Goal: Check status: Check status

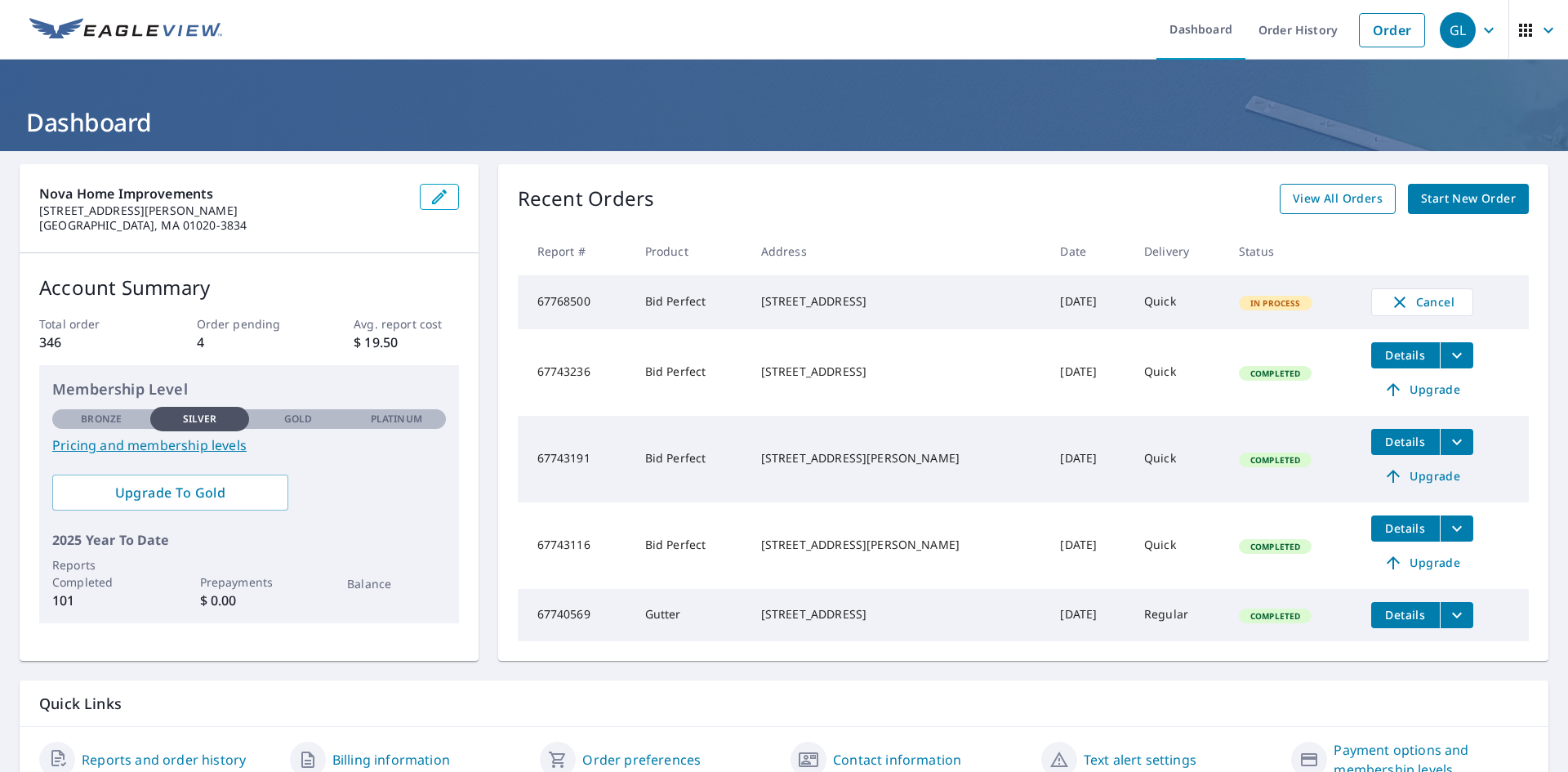
click at [1322, 199] on span "View All Orders" at bounding box center [1337, 199] width 89 height 21
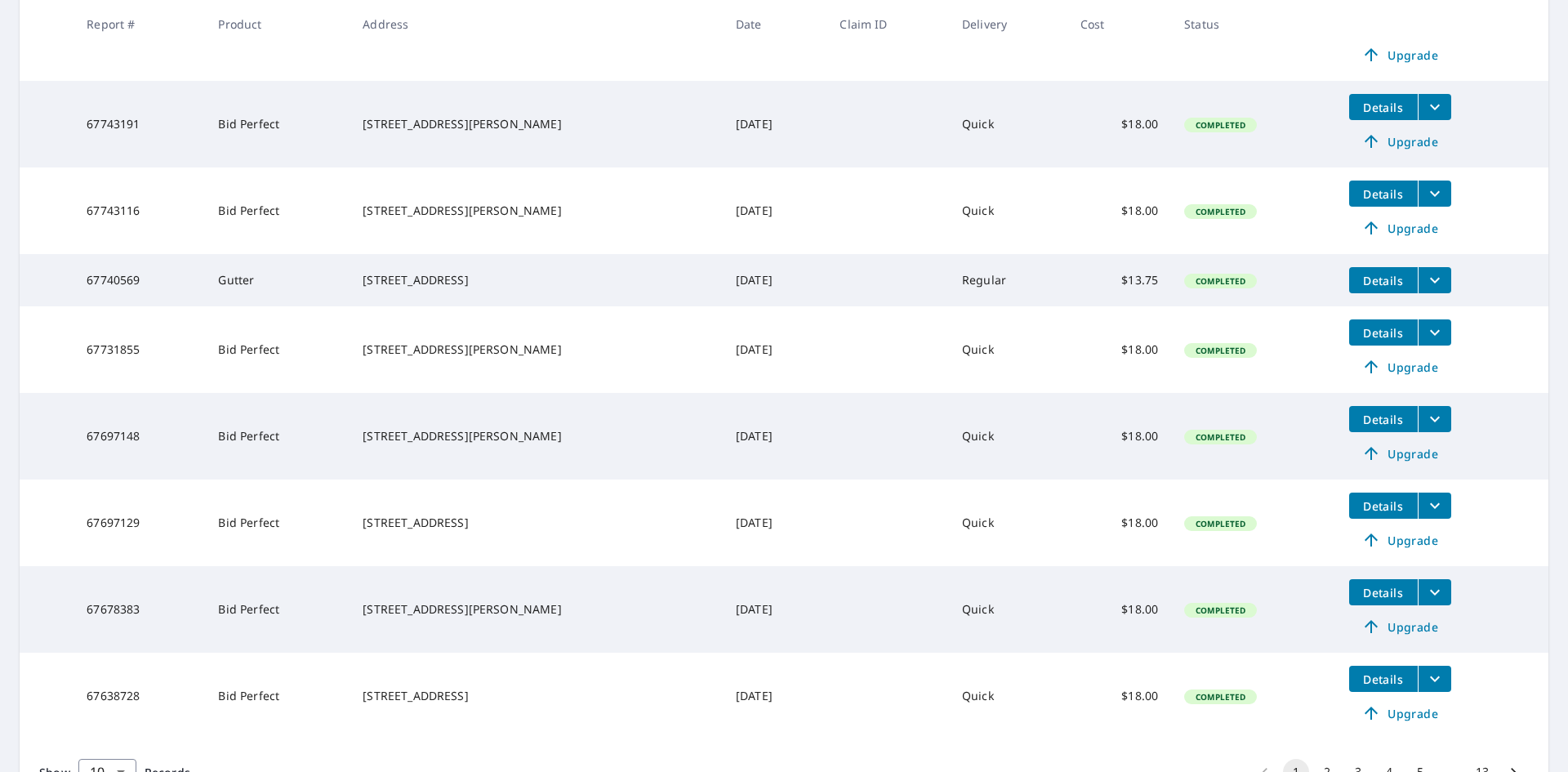
scroll to position [491, 0]
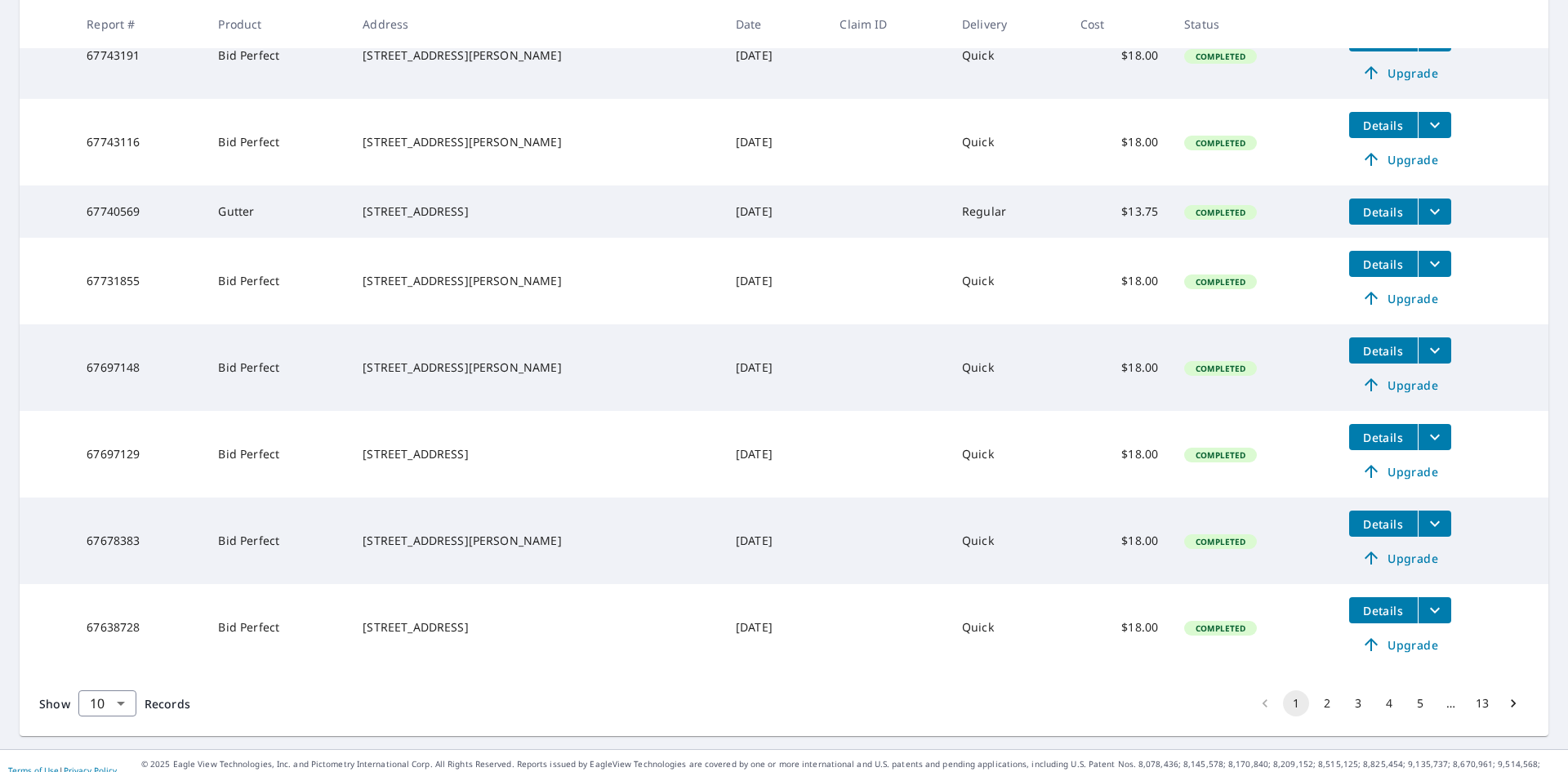
click at [1390, 532] on span "Details" at bounding box center [1383, 524] width 49 height 15
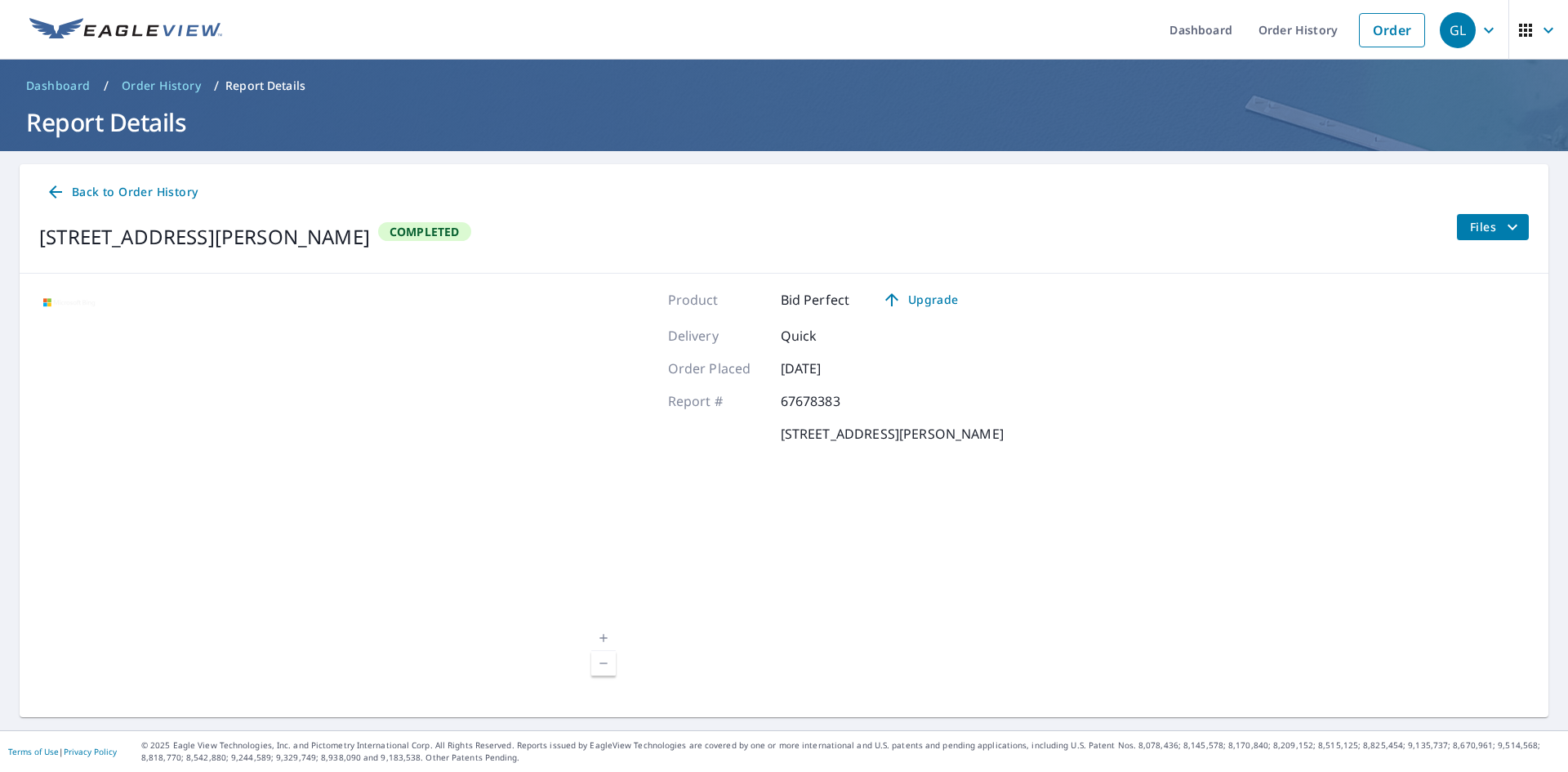
click at [1470, 219] on span "Files" at bounding box center [1496, 227] width 52 height 20
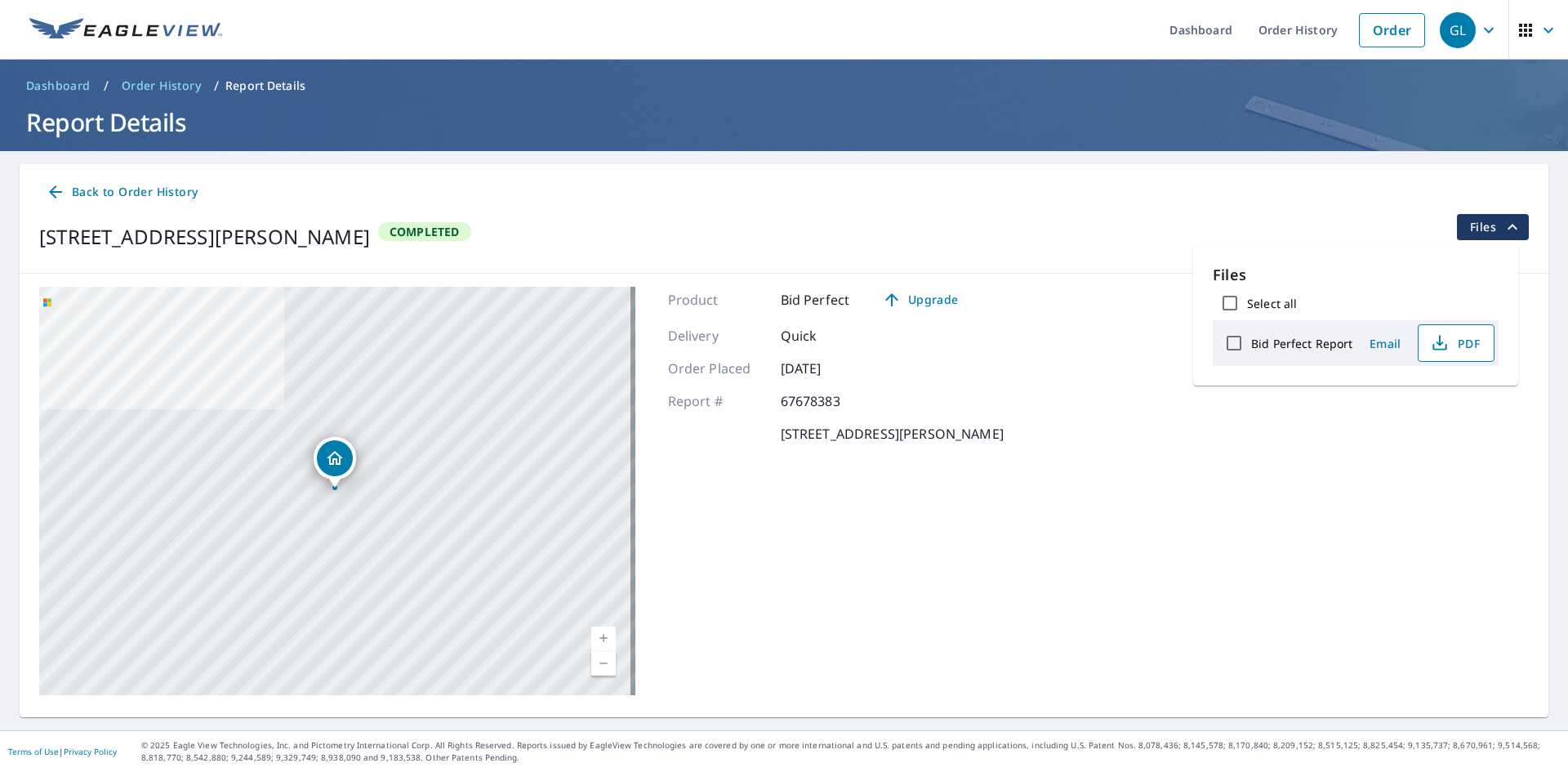
click at [1453, 343] on span "PDF" at bounding box center [1454, 343] width 52 height 20
click at [170, 78] on span "Order History" at bounding box center [161, 85] width 79 height 16
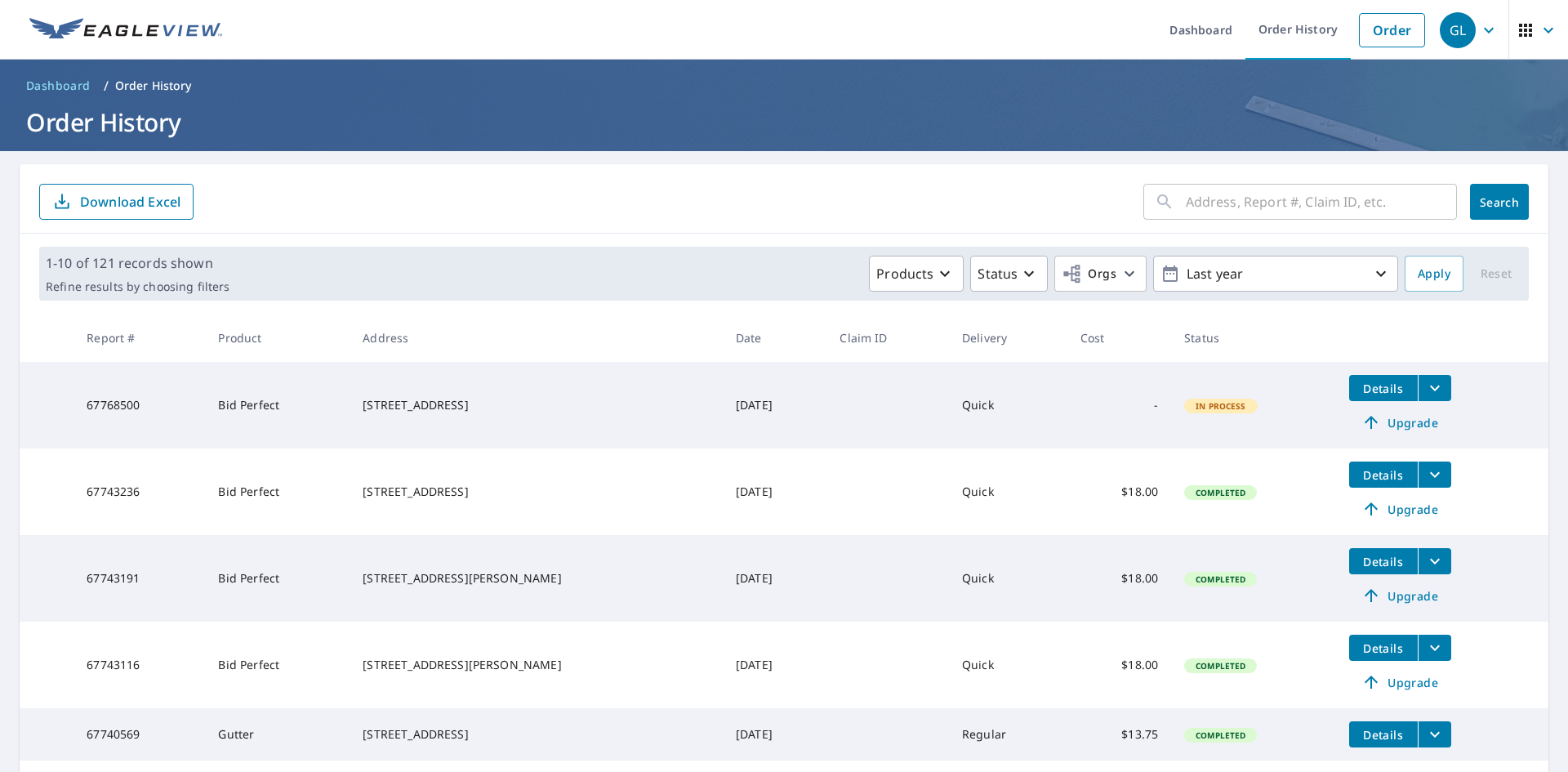
click at [956, 213] on form "​ Search Download Excel" at bounding box center [784, 202] width 1490 height 36
click at [1281, 189] on input "text" at bounding box center [1321, 201] width 271 height 46
paste input "[STREET_ADDRESS]"
type input "[STREET_ADDRESS]"
click button "Search" at bounding box center [1499, 202] width 58 height 36
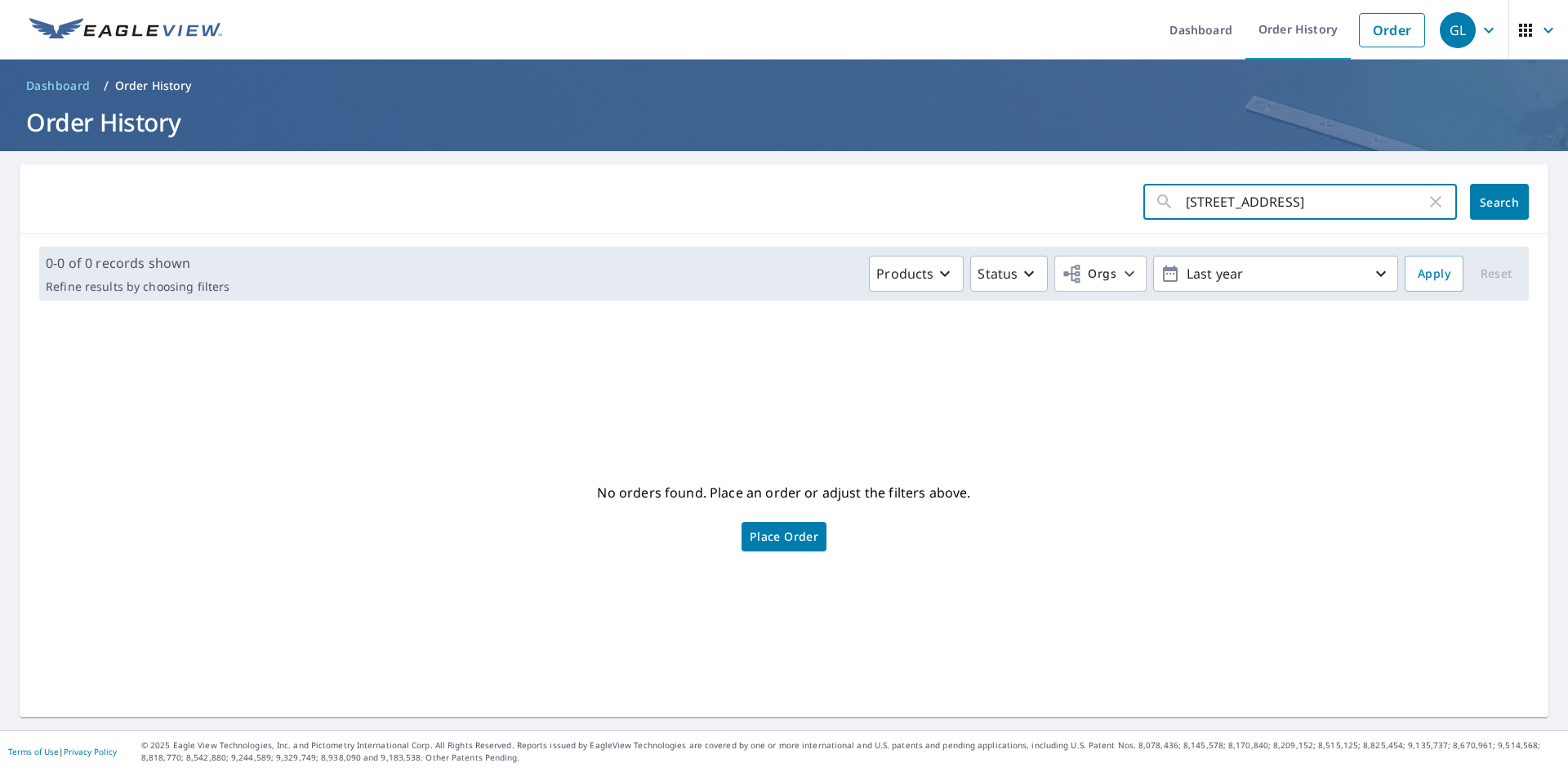
drag, startPoint x: 1204, startPoint y: 206, endPoint x: 1534, endPoint y: 219, distance: 330.3
click at [1534, 219] on div "[STREET_ADDRESS] ​ Search" at bounding box center [784, 199] width 1528 height 70
type input "799"
click button "Search" at bounding box center [1499, 202] width 58 height 36
